Goal: Information Seeking & Learning: Learn about a topic

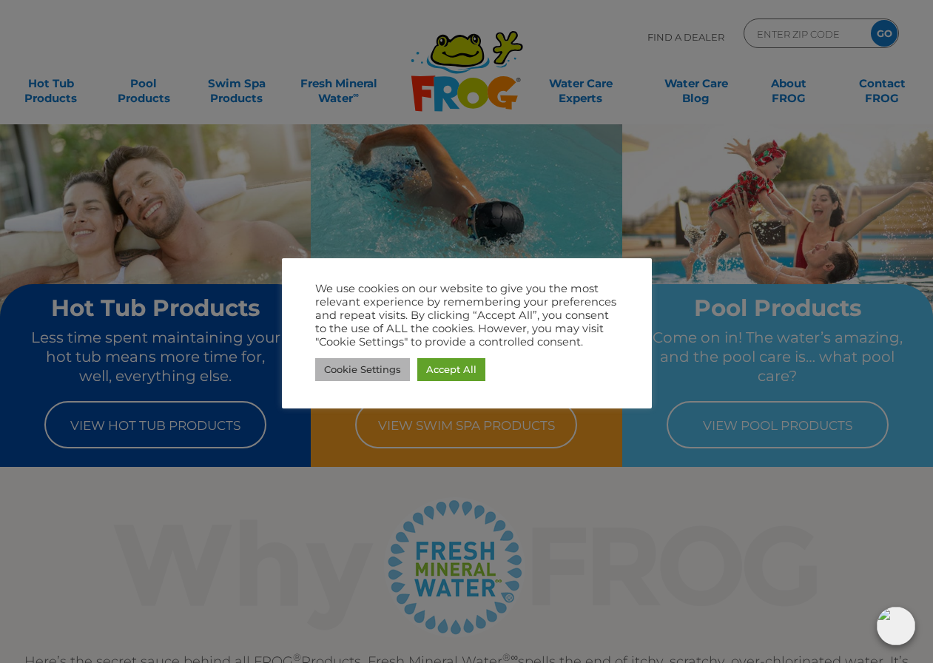
click at [357, 360] on link "Cookie Settings" at bounding box center [362, 369] width 95 height 23
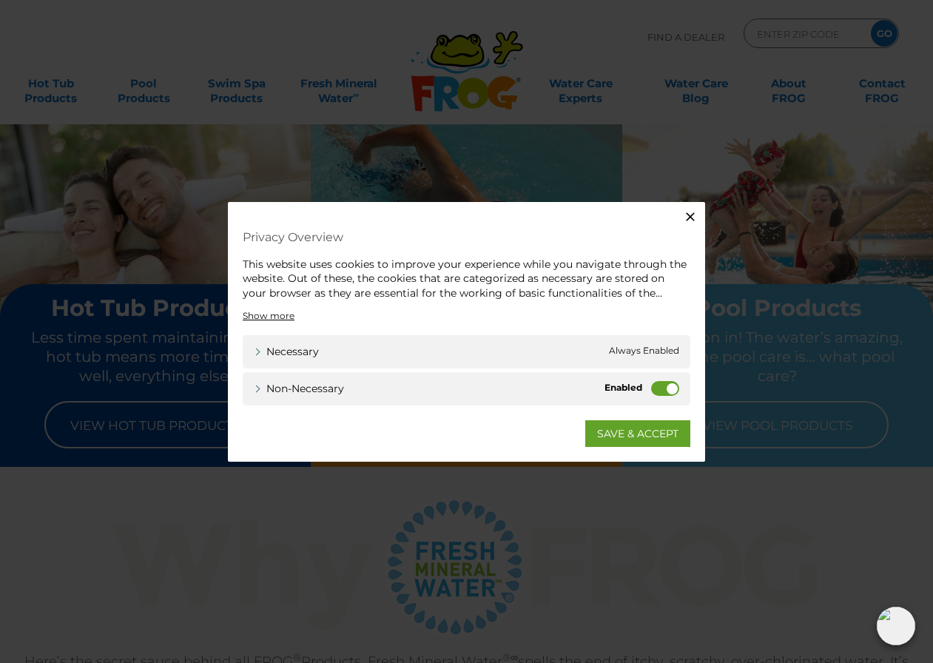
click at [656, 387] on label "Non-necessary" at bounding box center [665, 388] width 28 height 15
click at [0, 0] on input "Non-necessary" at bounding box center [0, 0] width 0 height 0
click at [628, 432] on link "SAVE & ACCEPT" at bounding box center [637, 433] width 105 height 27
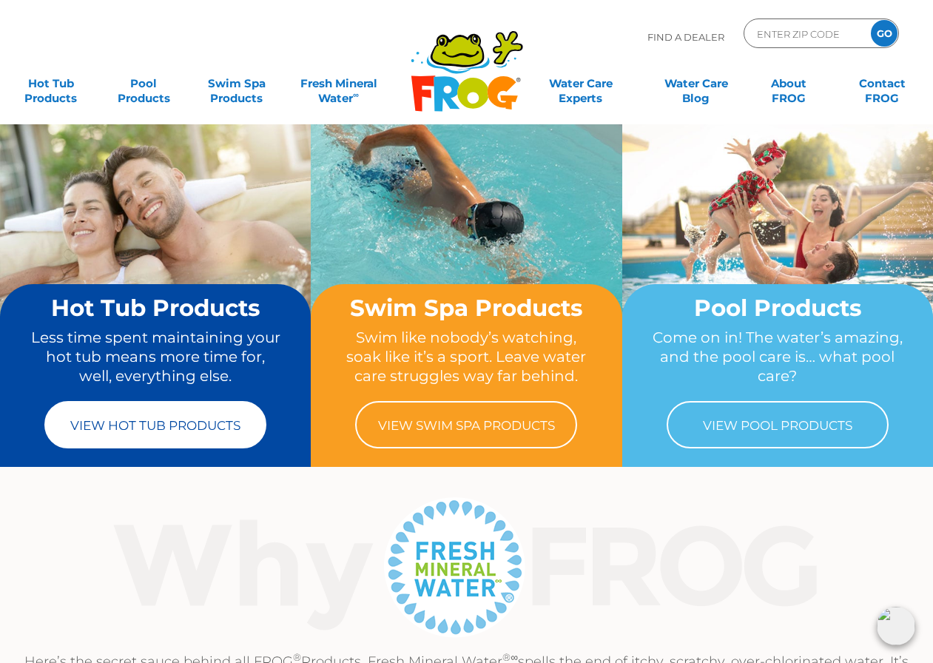
click at [147, 437] on link "View Hot Tub Products" at bounding box center [155, 424] width 222 height 47
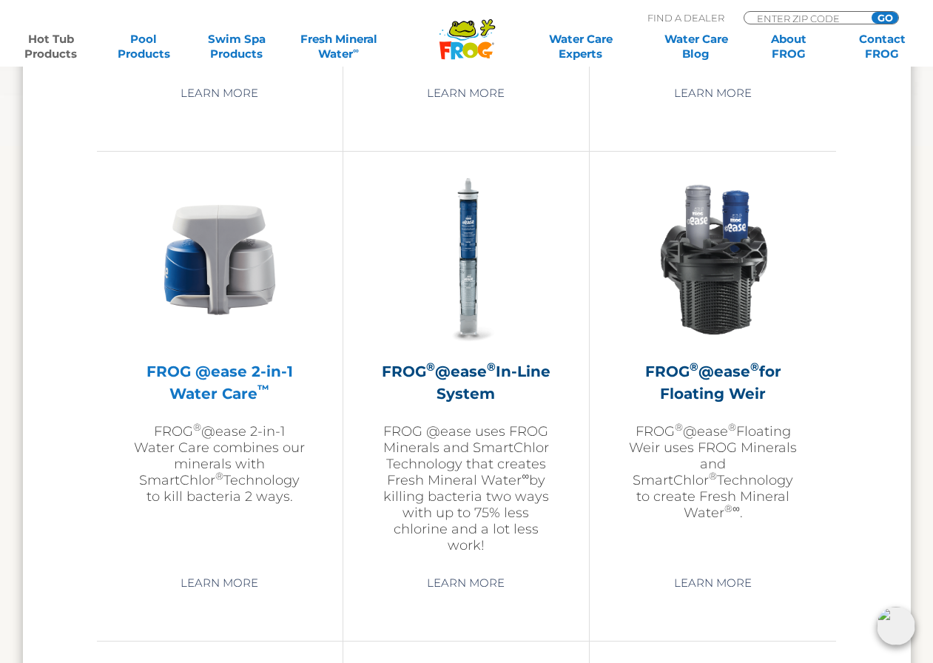
scroll to position [2075, 0]
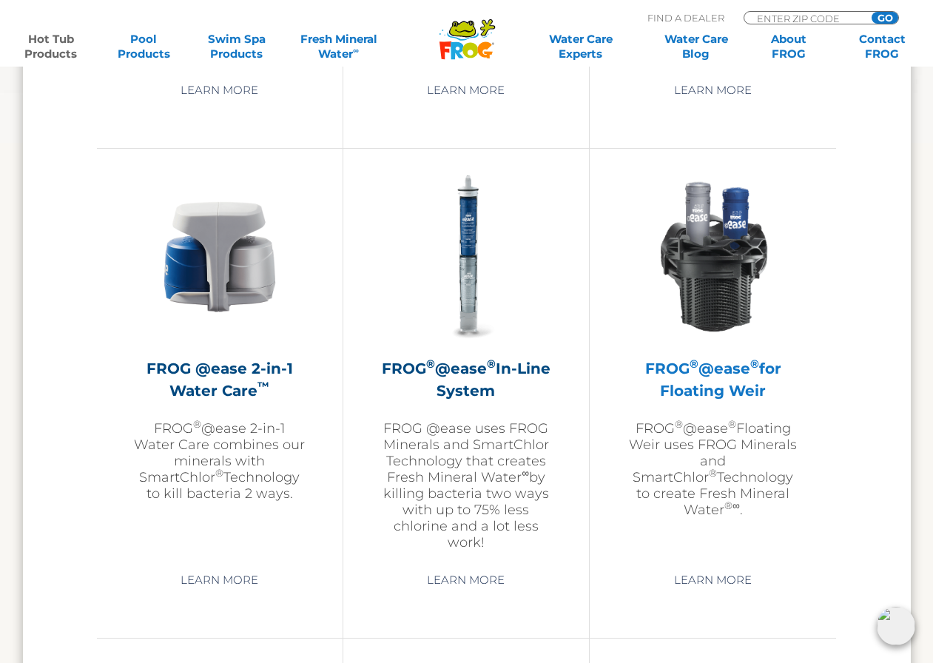
click at [671, 376] on h2 "FROG ® @ease ® for Floating Weir" at bounding box center [713, 379] width 172 height 44
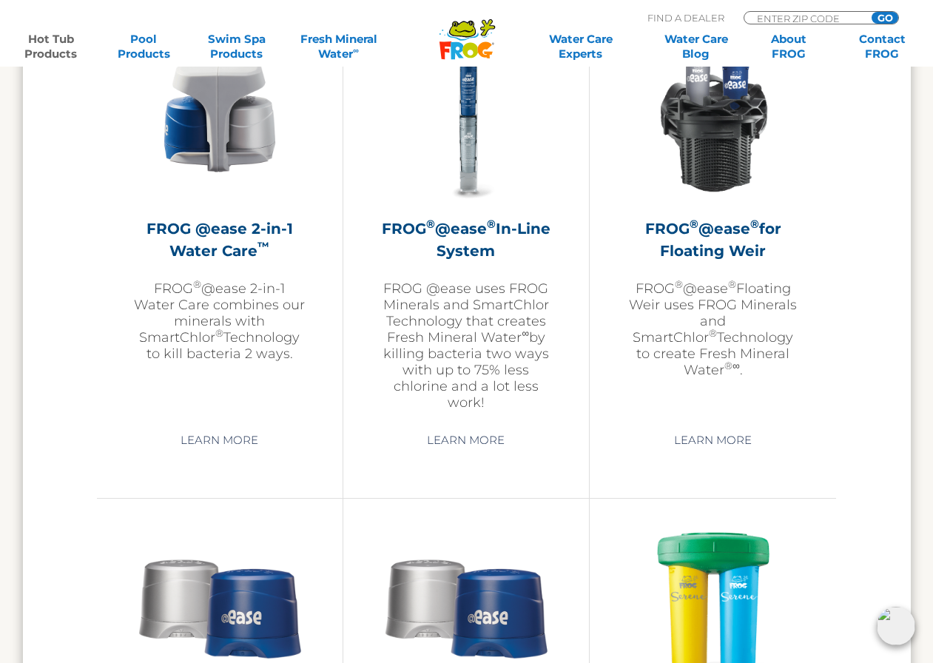
scroll to position [2244, 0]
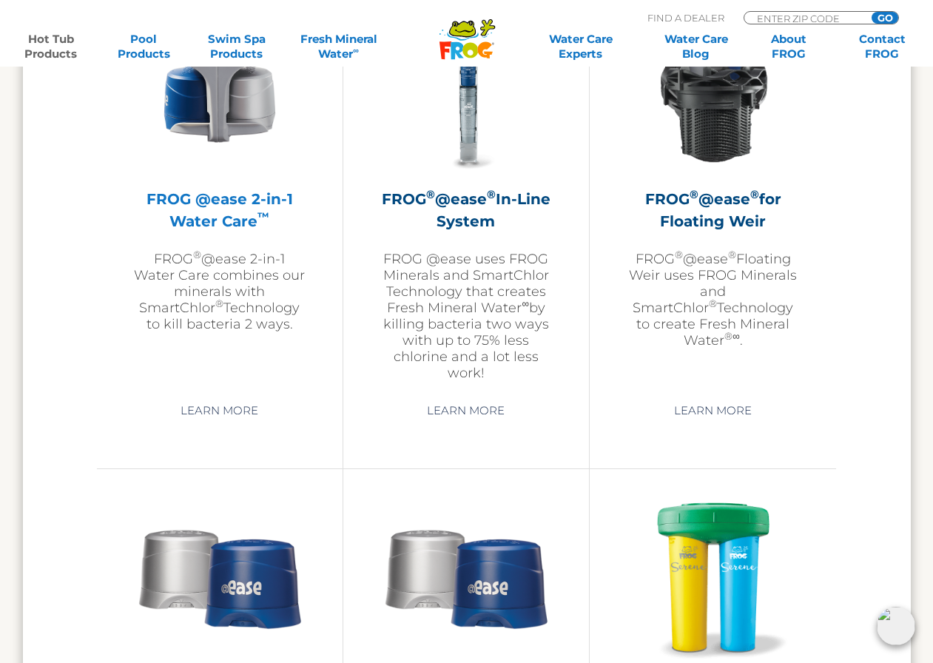
click at [264, 269] on p "FROG ® @ease 2-in-1 Water Care combines our minerals with SmartChlor ® Technolo…" at bounding box center [220, 291] width 172 height 81
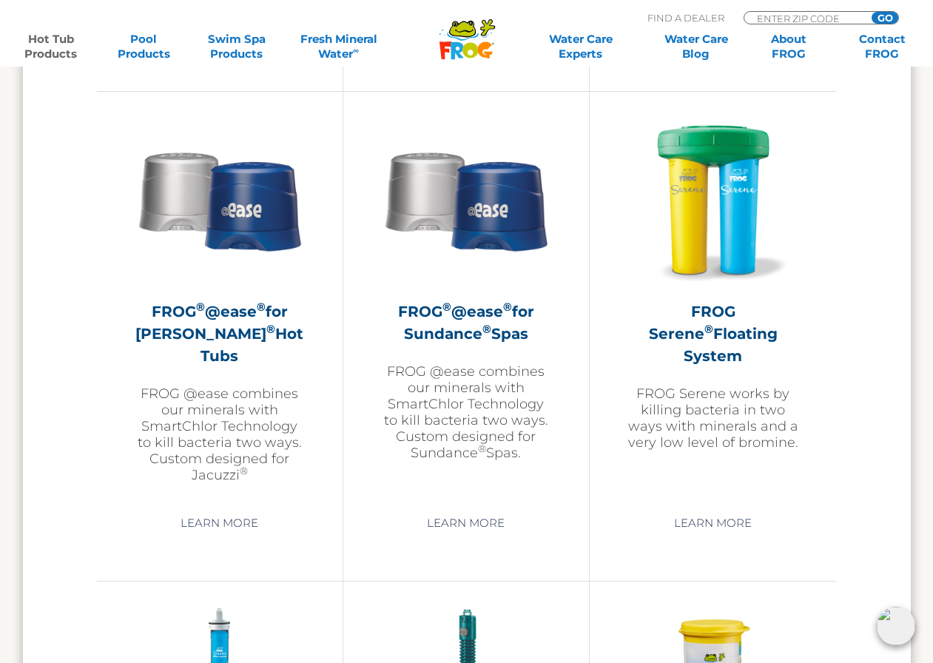
scroll to position [2622, 0]
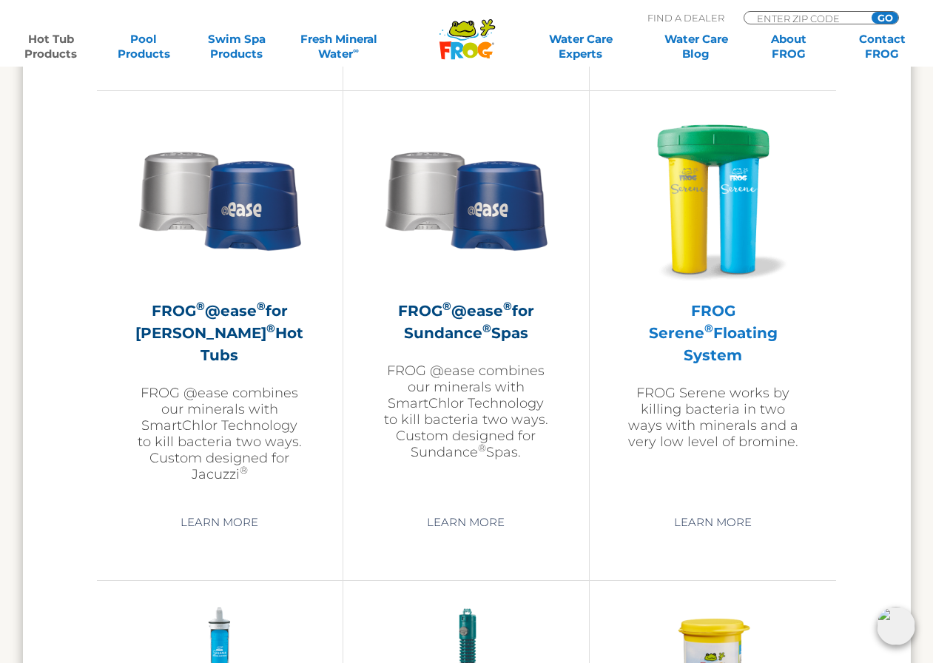
click at [733, 345] on h2 "FROG Serene ® Floating System" at bounding box center [713, 333] width 172 height 67
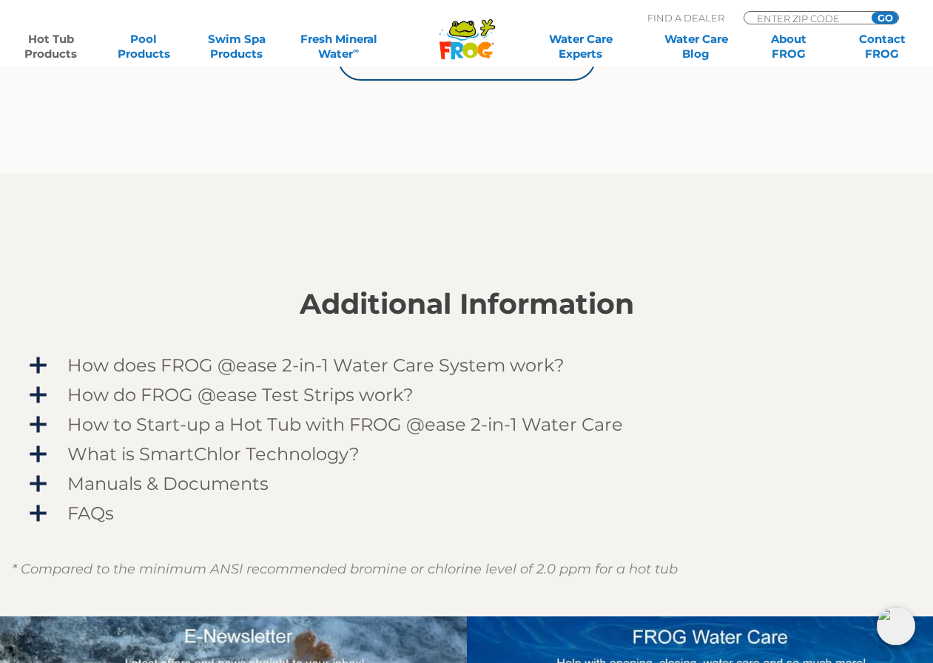
scroll to position [1016, 0]
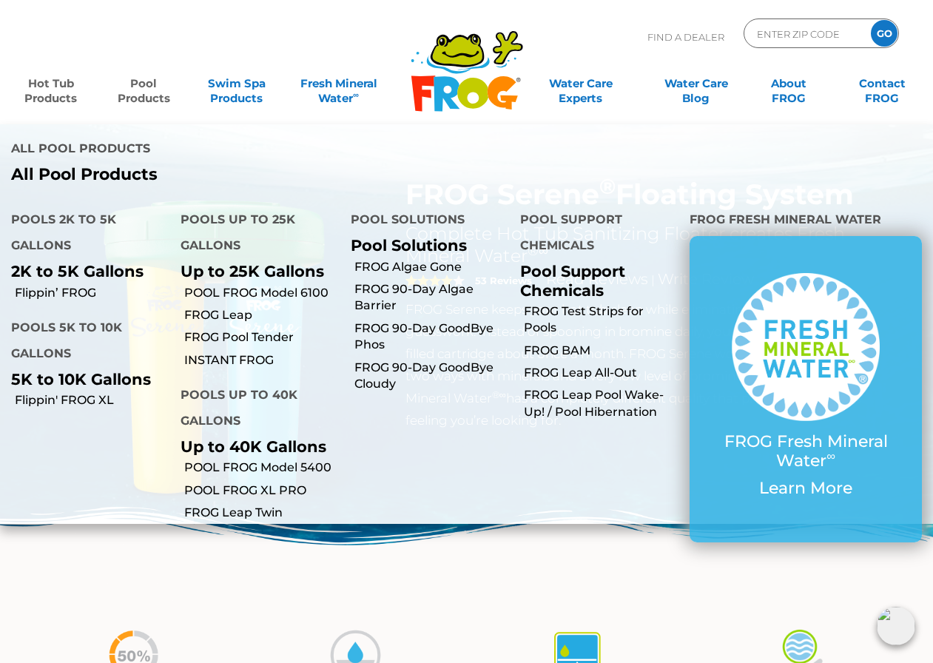
click at [142, 89] on link "Pool Products" at bounding box center [144, 84] width 73 height 30
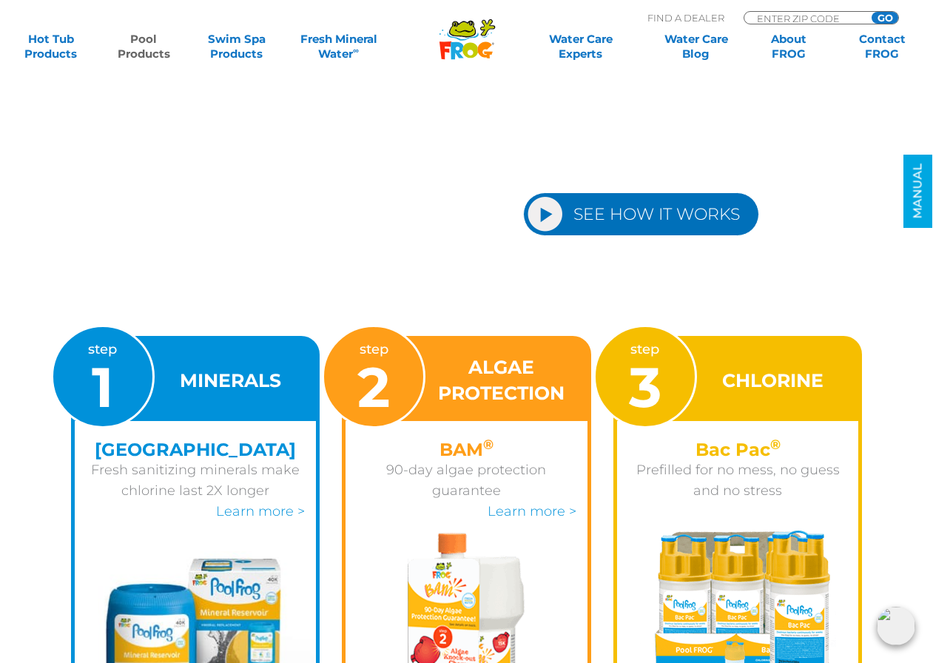
scroll to position [1827, 0]
